Goal: Transaction & Acquisition: Purchase product/service

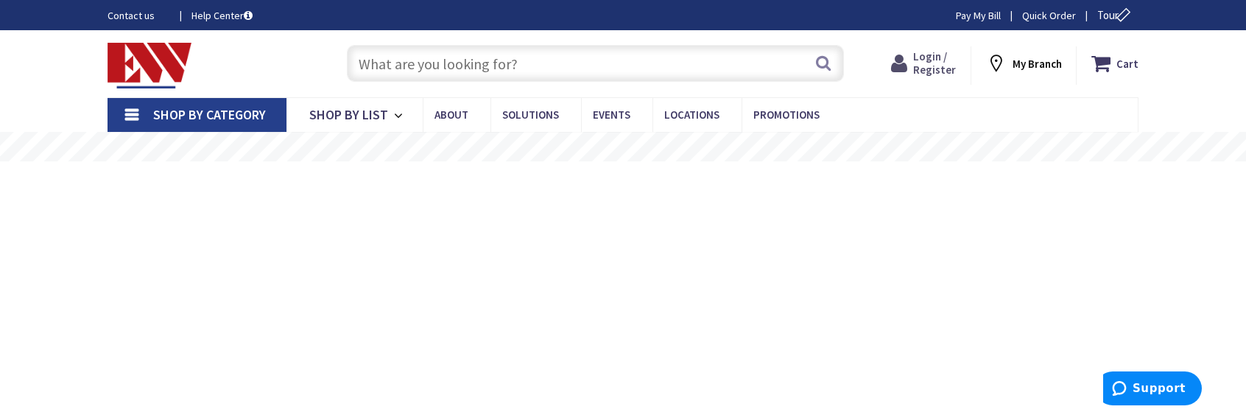
click at [939, 67] on span "Login / Register" at bounding box center [934, 62] width 43 height 27
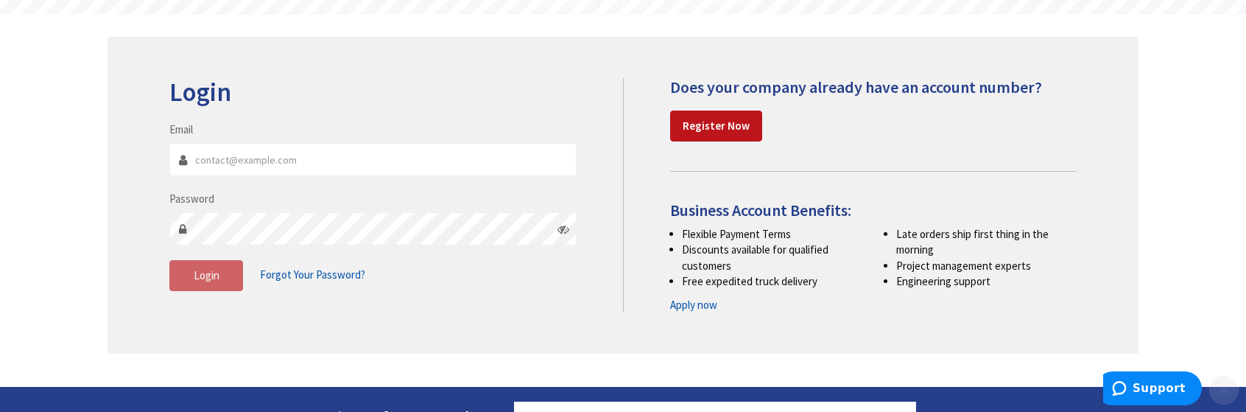
scroll to position [147, 0]
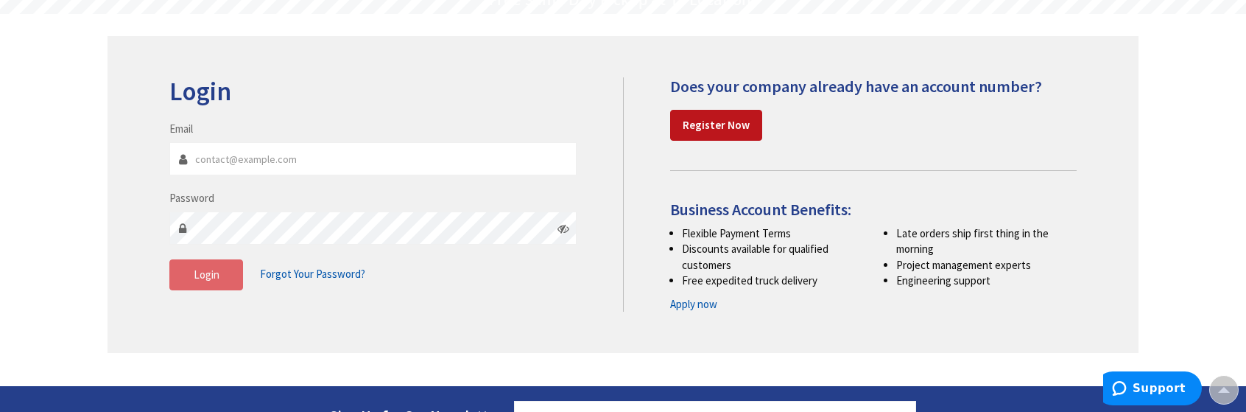
type input "[EMAIL_ADDRESS][DOMAIN_NAME]"
click at [218, 278] on span "Login" at bounding box center [207, 274] width 26 height 14
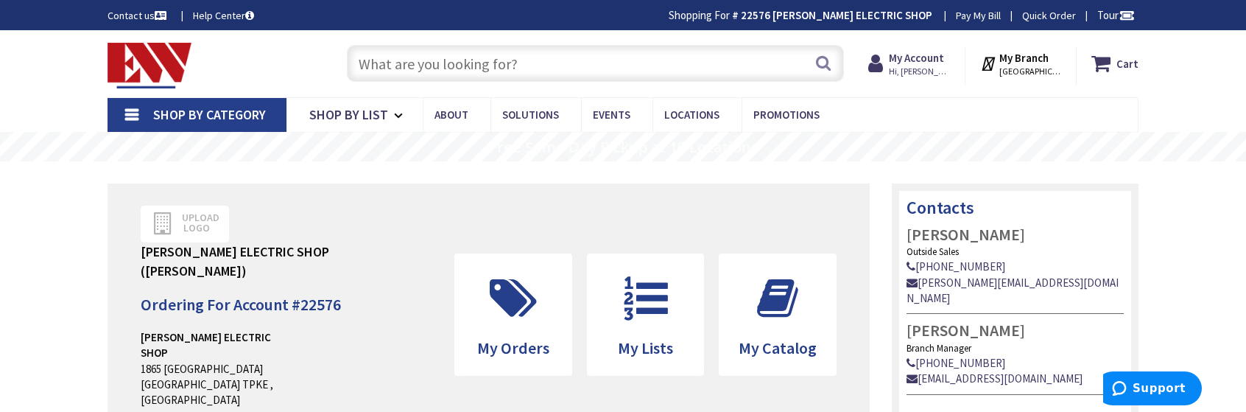
click at [393, 64] on input "text" at bounding box center [595, 63] width 497 height 37
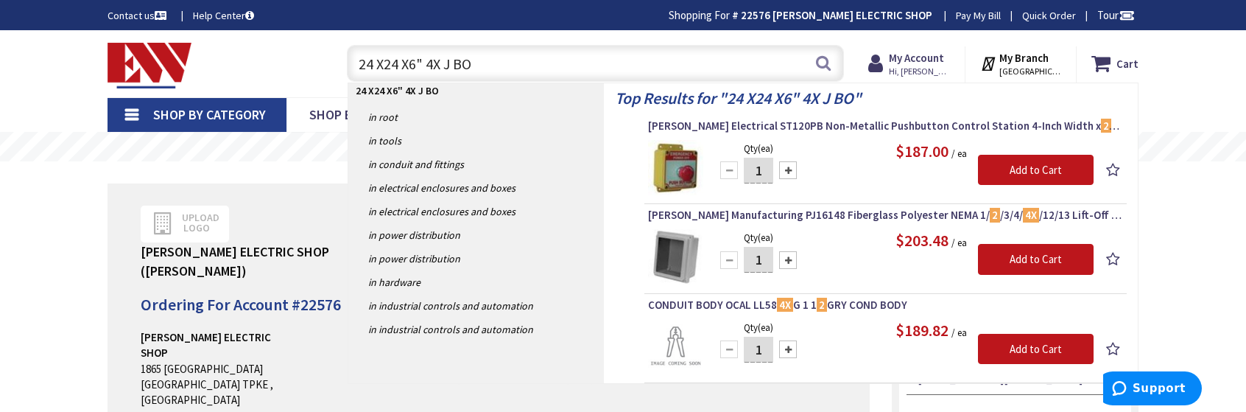
type input "24 X24 X6" 4X J BOX"
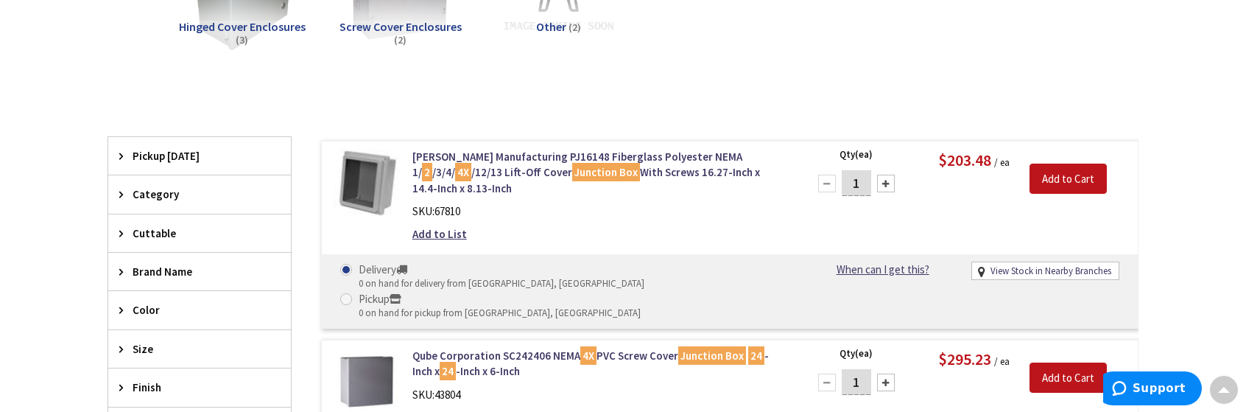
scroll to position [221, 0]
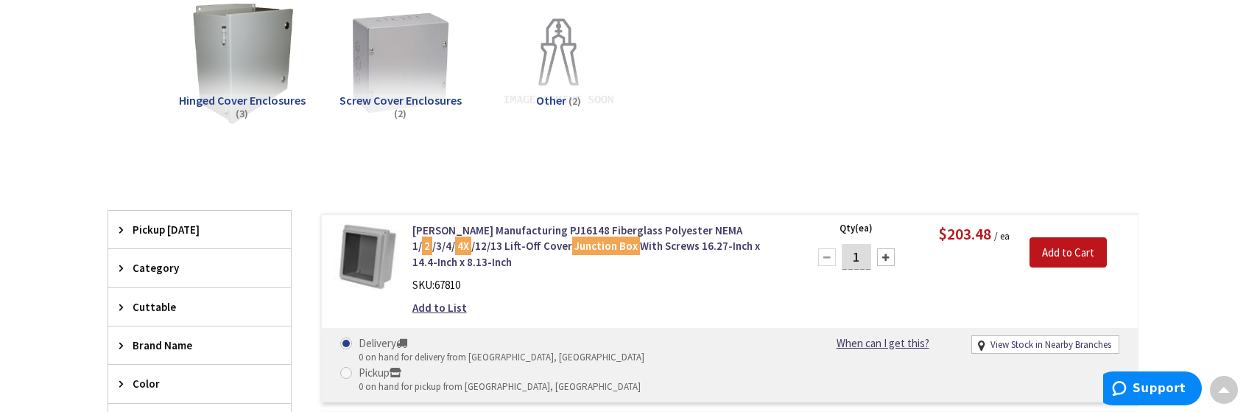
click at [250, 99] on span "Hinged Cover Enclosures" at bounding box center [242, 100] width 127 height 15
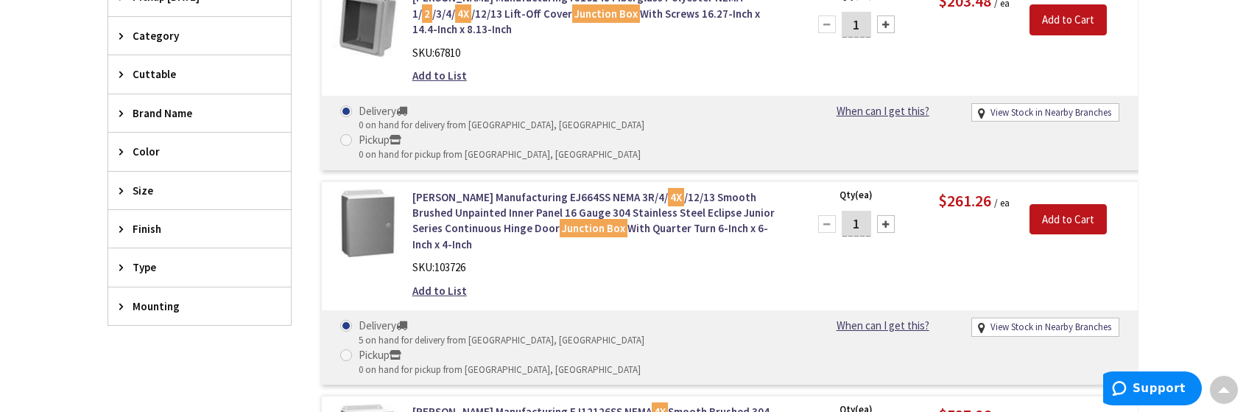
scroll to position [480, 0]
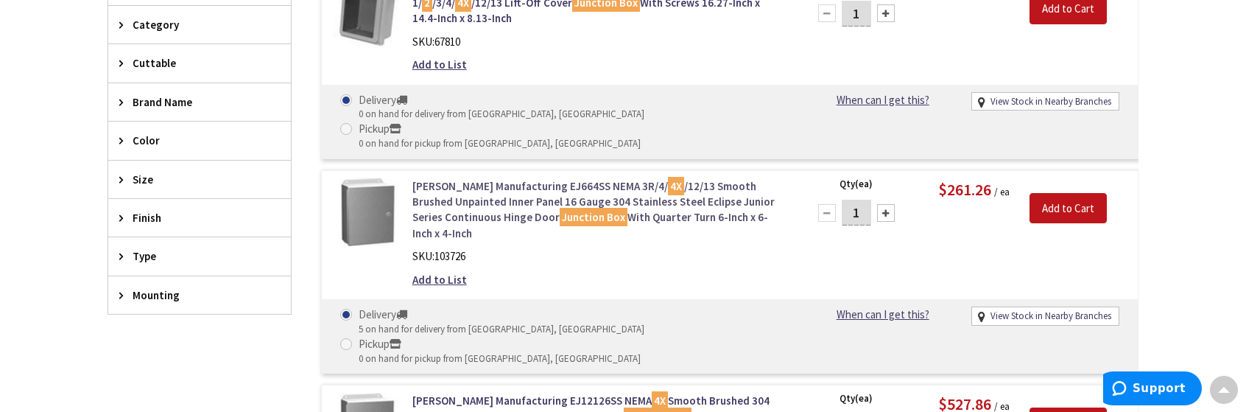
click at [457, 178] on link "Hammond Manufacturing EJ664SS NEMA 3R/4/ 4X /12/13 Smooth Brushed Unpainted Inn…" at bounding box center [600, 209] width 375 height 63
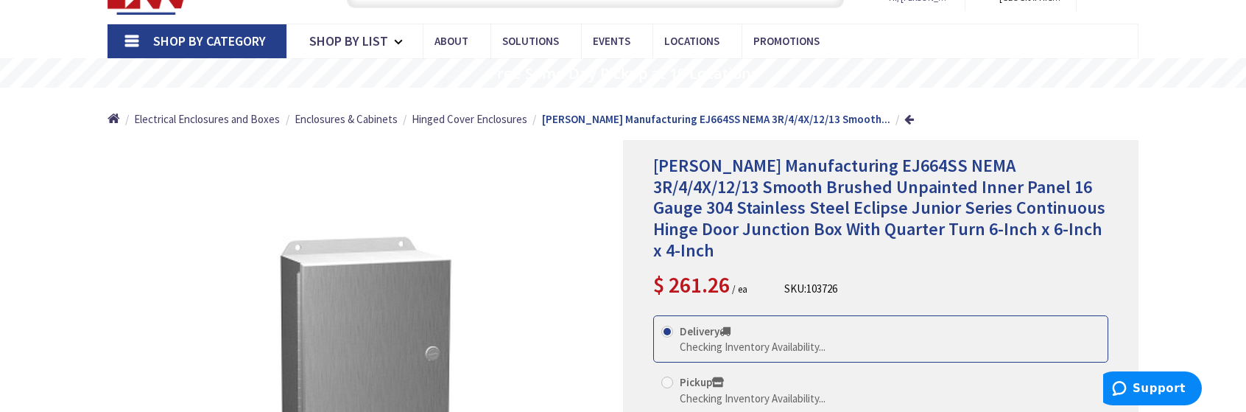
scroll to position [76, 0]
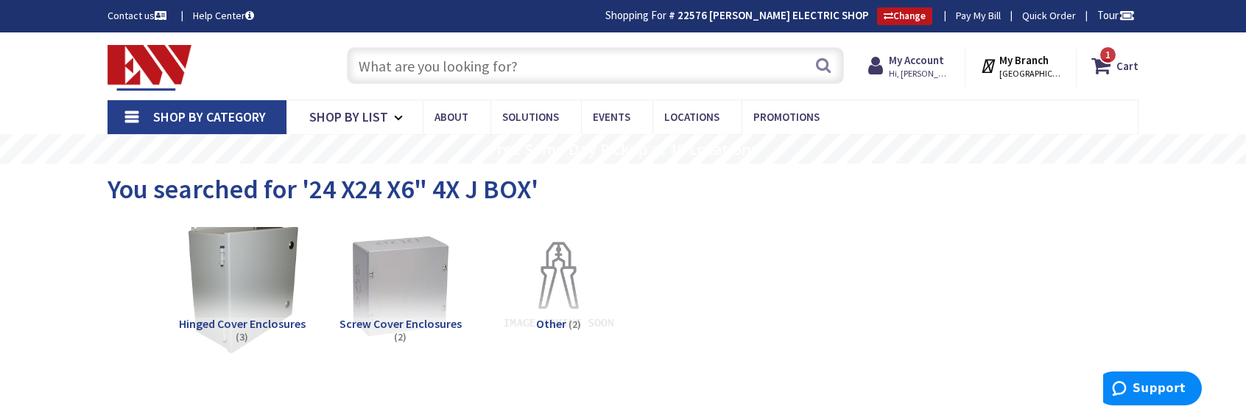
click at [259, 294] on img at bounding box center [241, 286] width 133 height 133
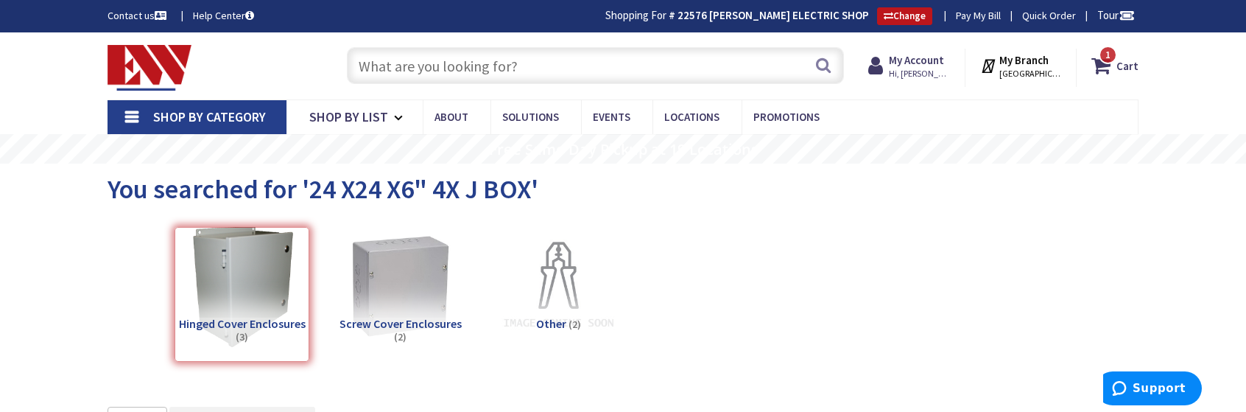
click at [414, 71] on input "text" at bounding box center [595, 65] width 497 height 37
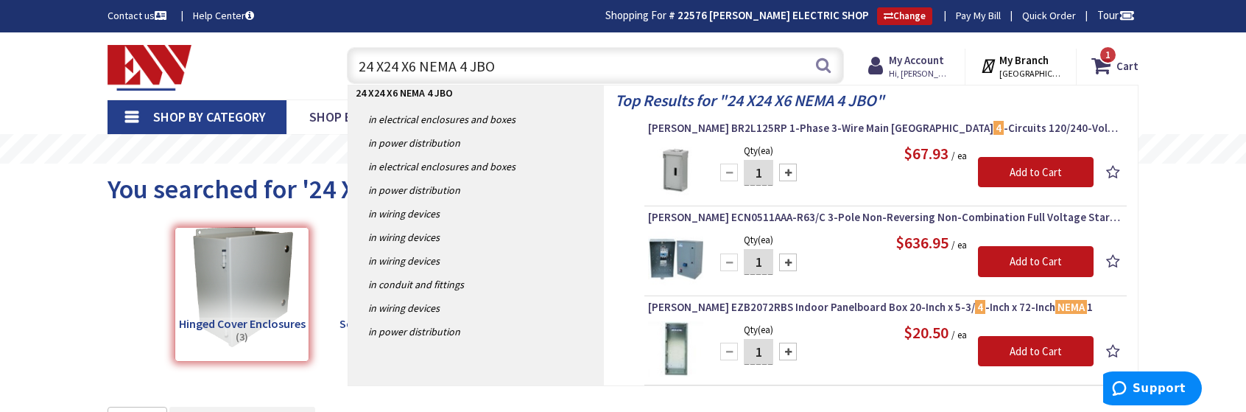
type input "24 X24 X6 NEMA 4 JBOX"
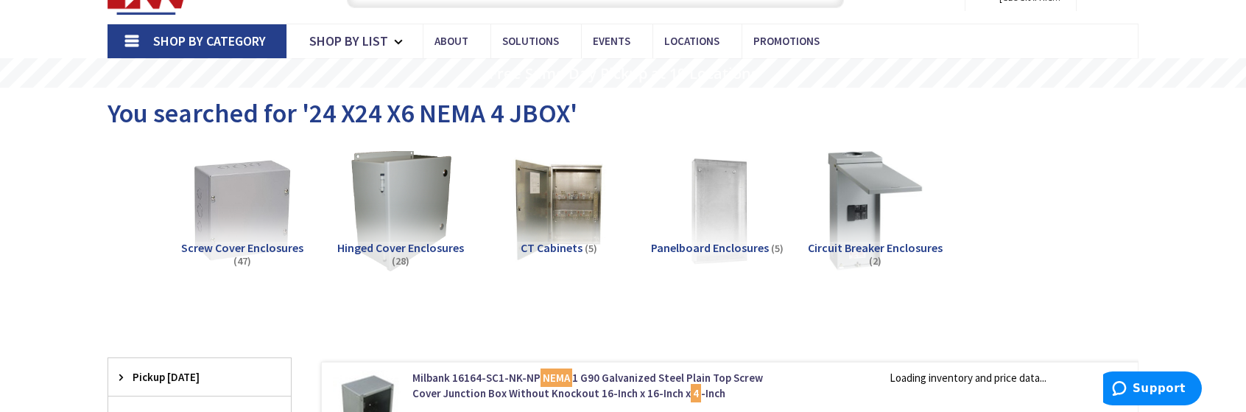
scroll to position [76, 0]
click at [441, 247] on span "Hinged Cover Enclosures" at bounding box center [400, 247] width 127 height 15
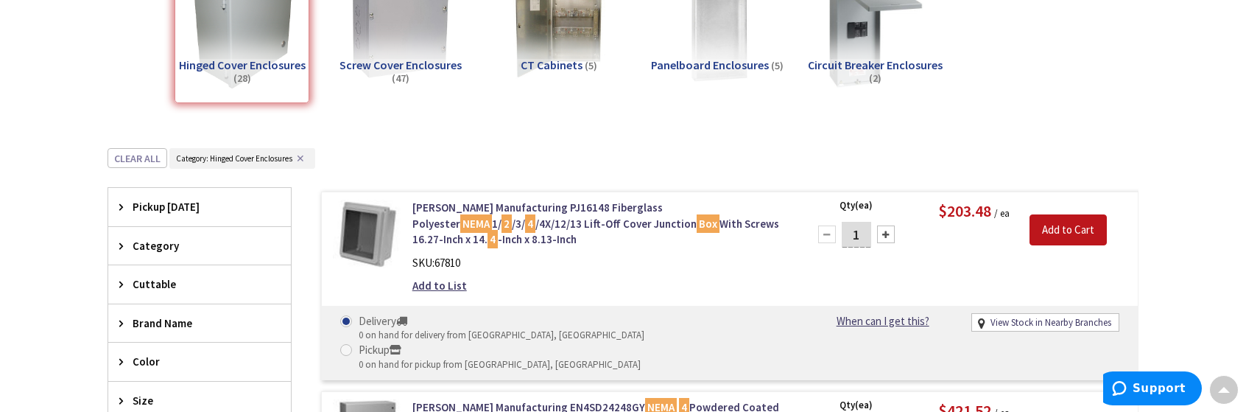
scroll to position [38, 0]
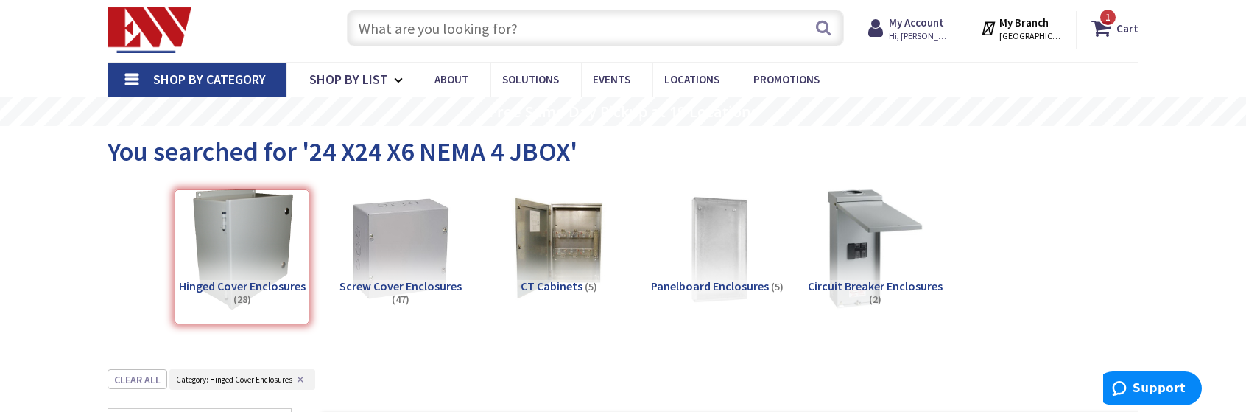
click at [489, 29] on input "text" at bounding box center [595, 28] width 497 height 37
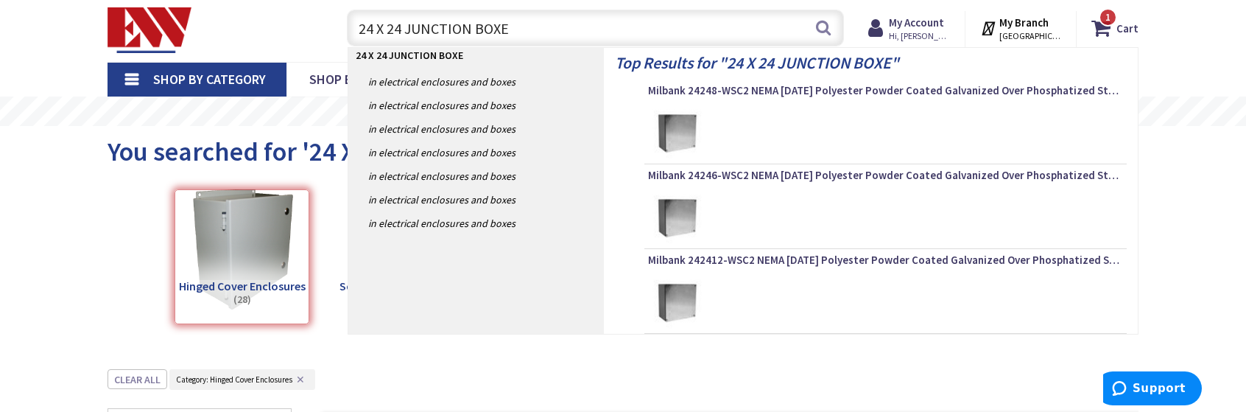
type input "24 X 24 JUNCTION BOXES"
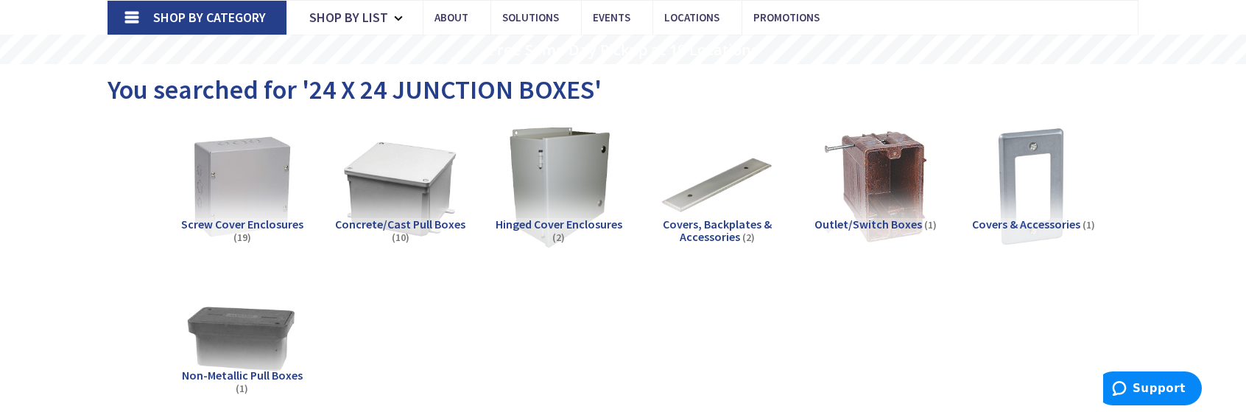
scroll to position [147, 0]
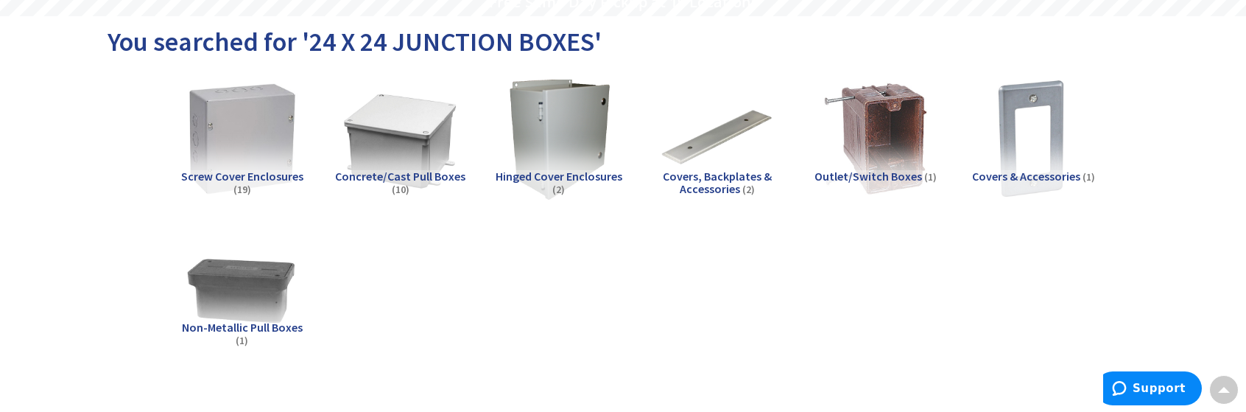
click at [261, 151] on img at bounding box center [241, 138] width 133 height 133
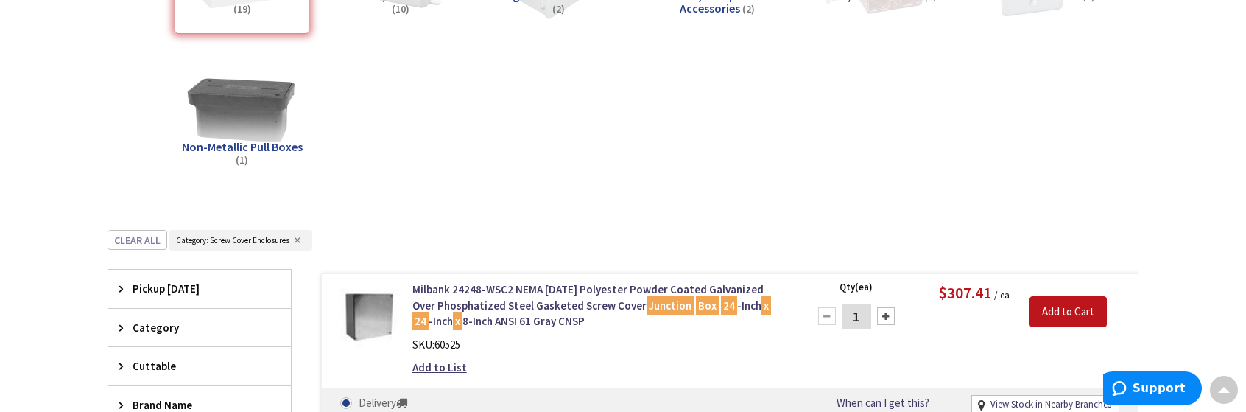
scroll to position [0, 0]
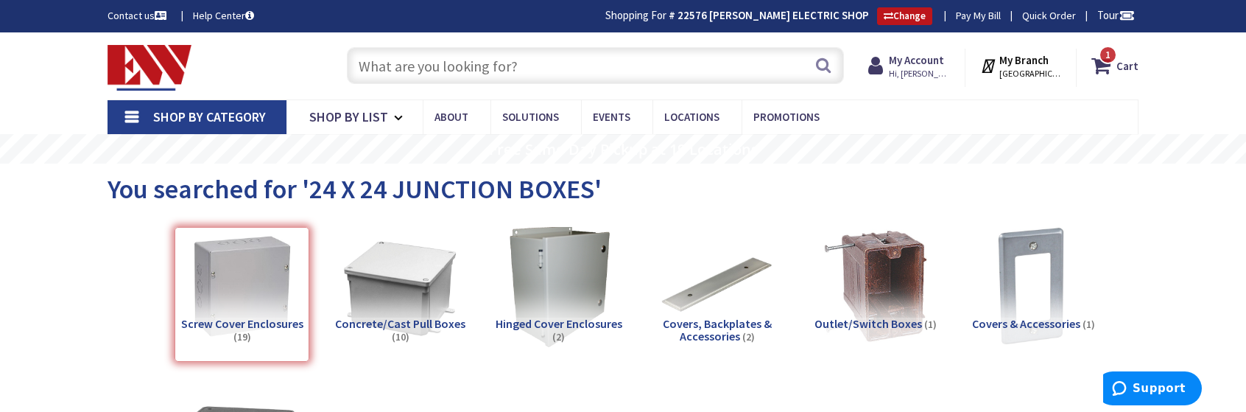
click at [390, 67] on input "text" at bounding box center [595, 65] width 497 height 37
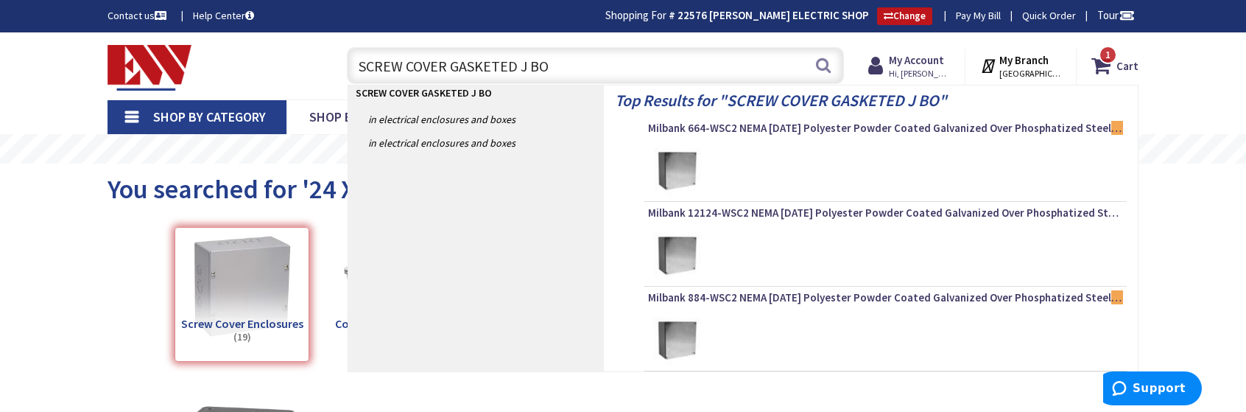
type input "SCREW COVER GASKETED J BOX"
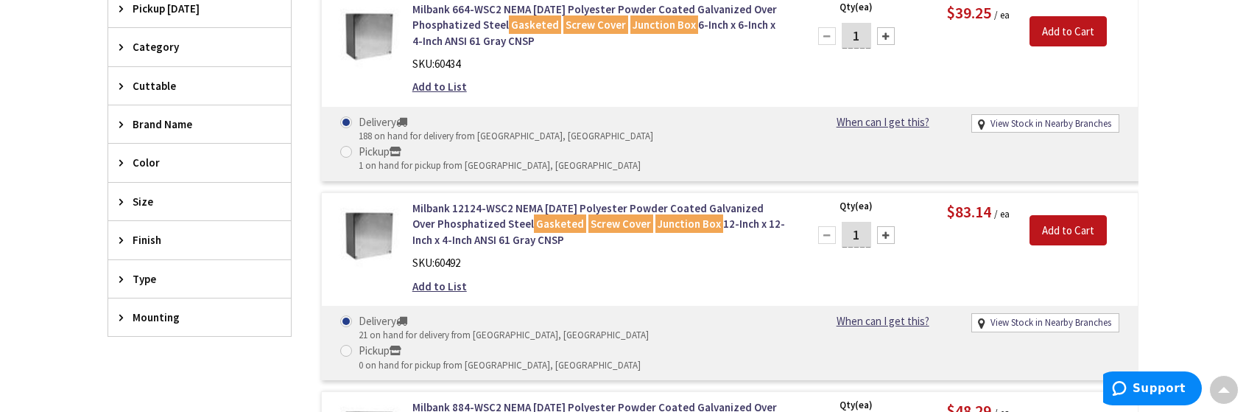
scroll to position [371, 0]
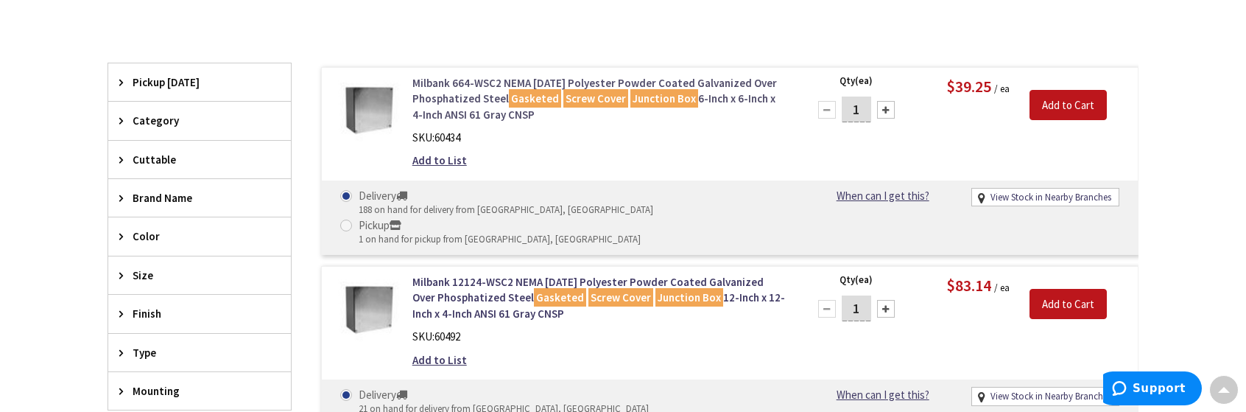
click at [451, 97] on link "Milbank 664-WSC2 NEMA [DATE] Polyester Powder Coated Galvanized Over Phosphatiz…" at bounding box center [600, 98] width 375 height 47
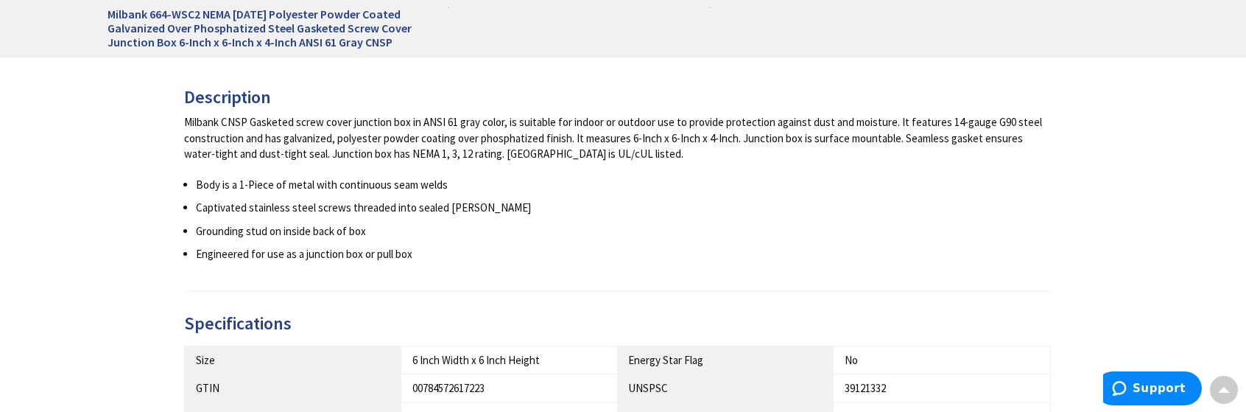
scroll to position [592, 0]
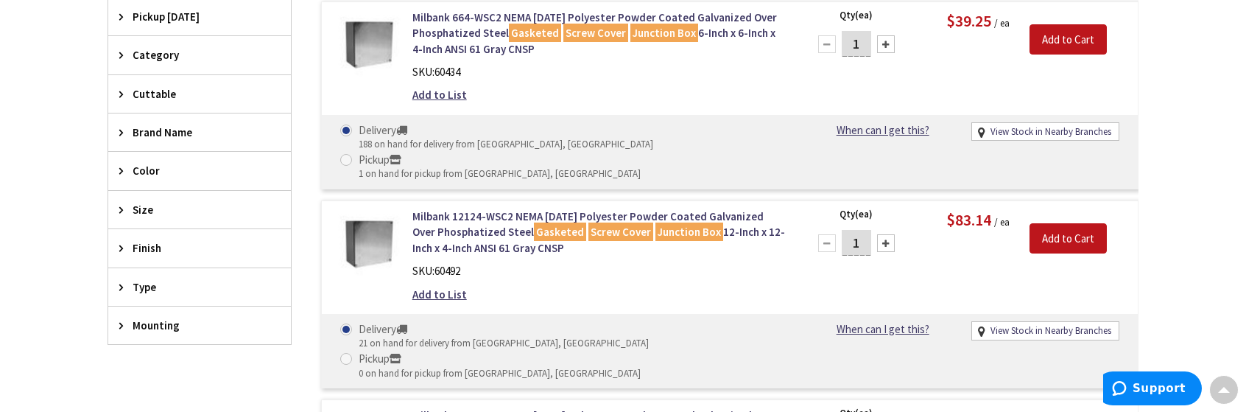
scroll to position [371, 0]
